Goal: Transaction & Acquisition: Purchase product/service

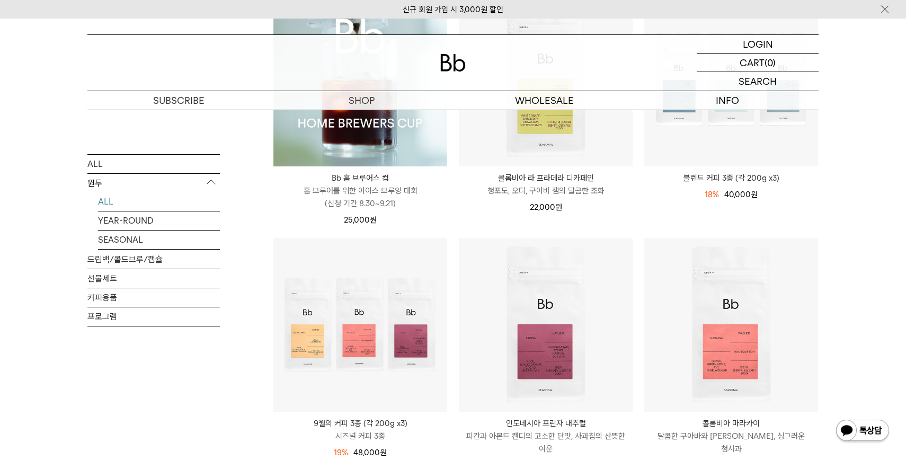
scroll to position [229, 0]
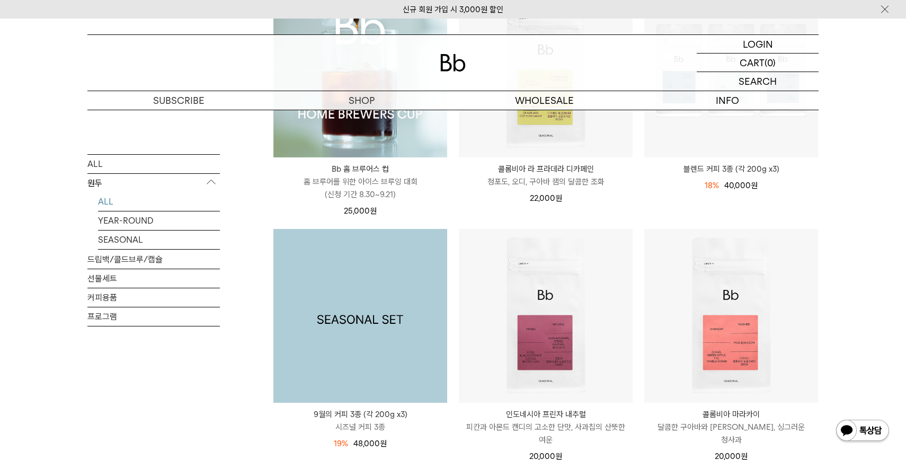
click at [392, 340] on img at bounding box center [361, 316] width 174 height 174
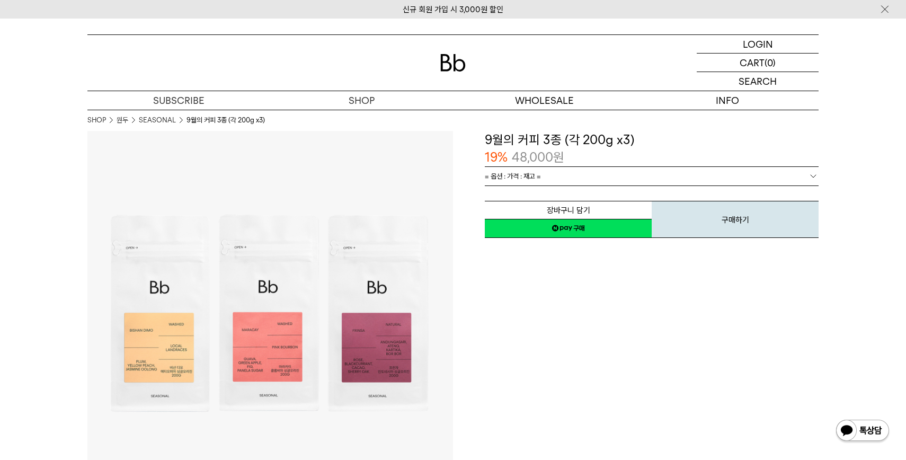
click at [600, 232] on link "네이버페이 구매하기" at bounding box center [568, 228] width 167 height 19
click at [610, 172] on link "= 옵션 : 가격 : 재고 =" at bounding box center [652, 176] width 334 height 19
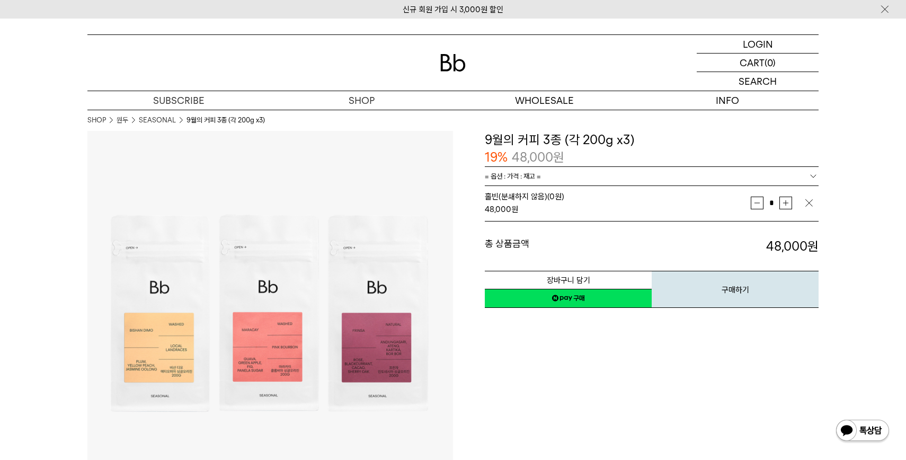
click at [568, 301] on link "네이버페이 구매하기" at bounding box center [568, 298] width 167 height 19
